Goal: Information Seeking & Learning: Learn about a topic

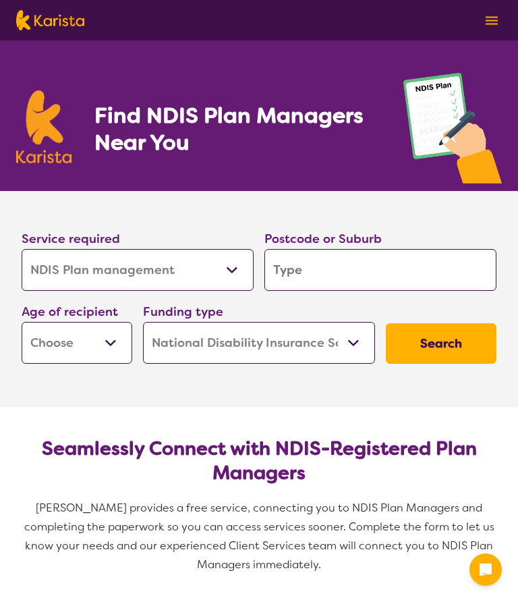
select select "NDIS Plan management"
select select "NDIS"
select select "NDIS Plan management"
select select "NDIS"
click at [358, 276] on input "search" at bounding box center [380, 270] width 232 height 42
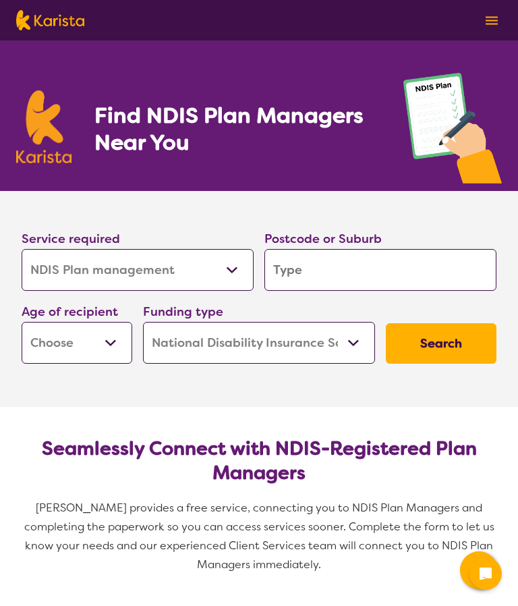
type input "2"
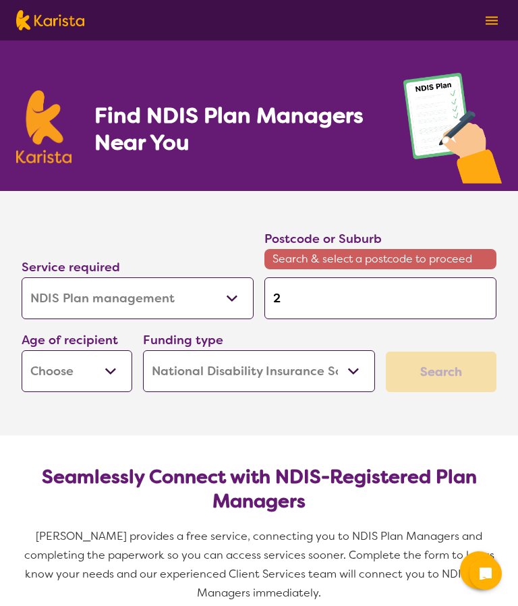
type input "23"
type input "238"
type input "2380"
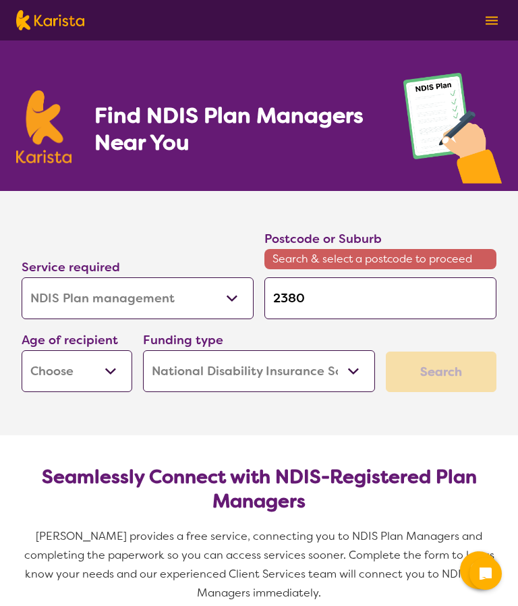
type input "2380"
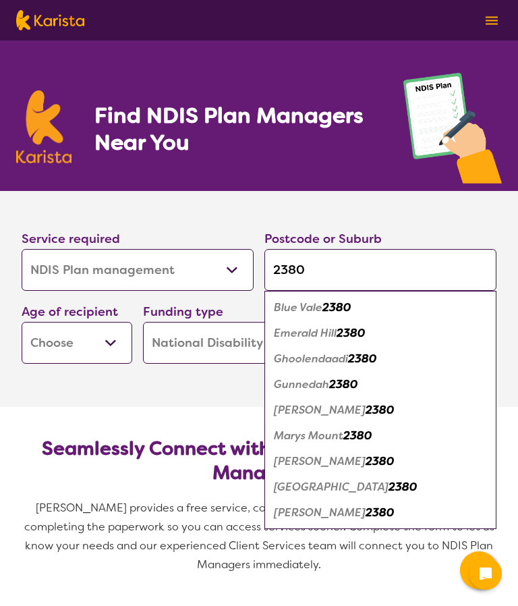
type input "2380"
click at [350, 385] on em "2380" at bounding box center [343, 384] width 28 height 14
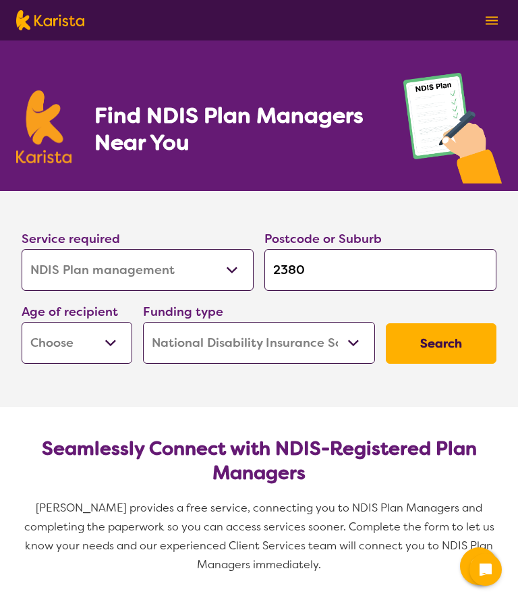
click at [100, 349] on select "Early Childhood - 0 to 9 Child - 10 to 11 Adolescent - 12 to 17 Adult - 18 to 6…" at bounding box center [77, 343] width 111 height 42
select select "AG"
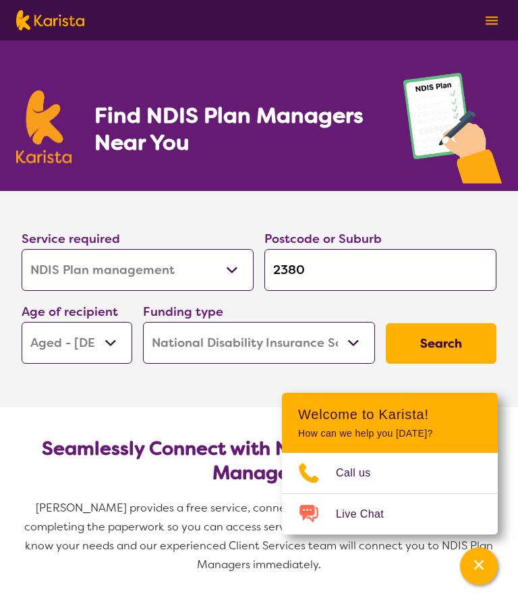
click at [219, 258] on select "Allied Health Assistant Assessment ([MEDICAL_DATA] or [MEDICAL_DATA]) Behaviour…" at bounding box center [138, 270] width 232 height 42
click at [457, 350] on button "Search" at bounding box center [441, 343] width 111 height 40
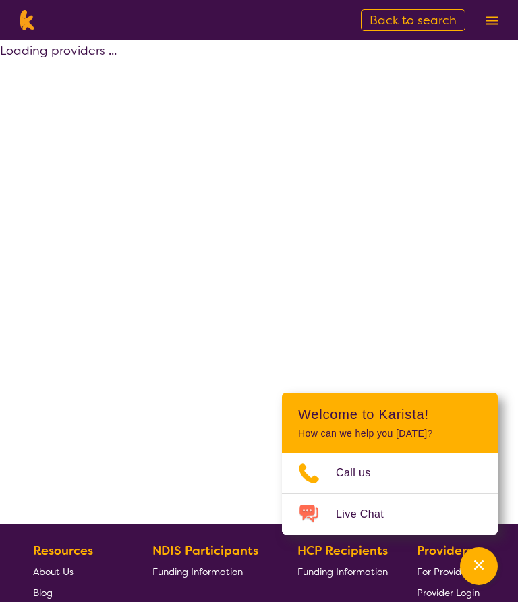
select select "by_score"
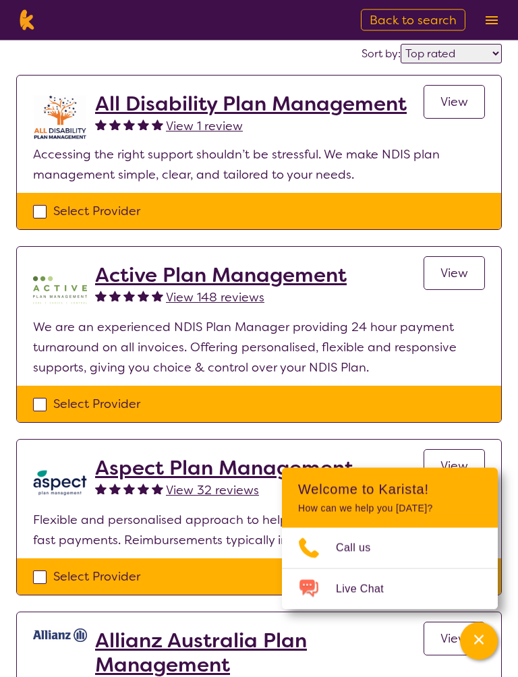
scroll to position [89, 0]
click at [447, 276] on span "View" at bounding box center [454, 273] width 28 height 16
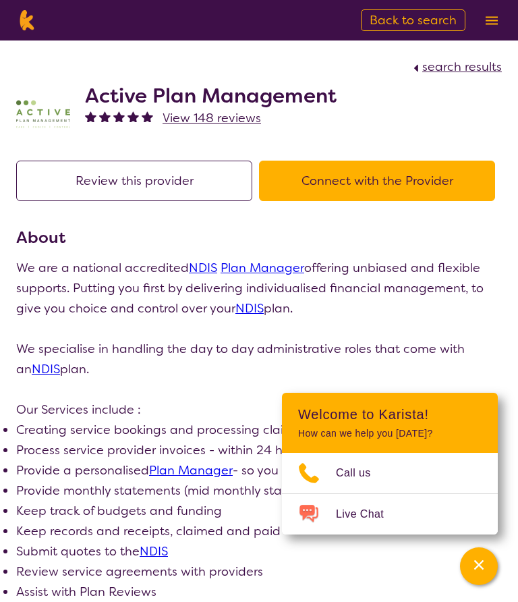
select select "by_score"
